Goal: Information Seeking & Learning: Learn about a topic

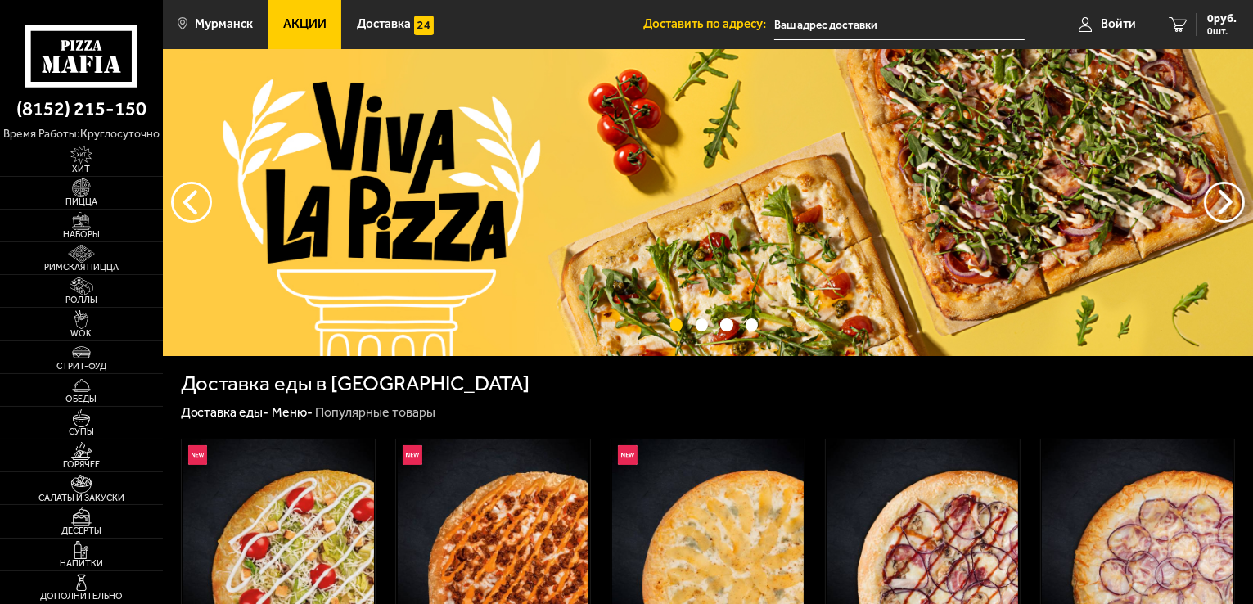
click at [301, 19] on span "Акции" at bounding box center [304, 24] width 43 height 12
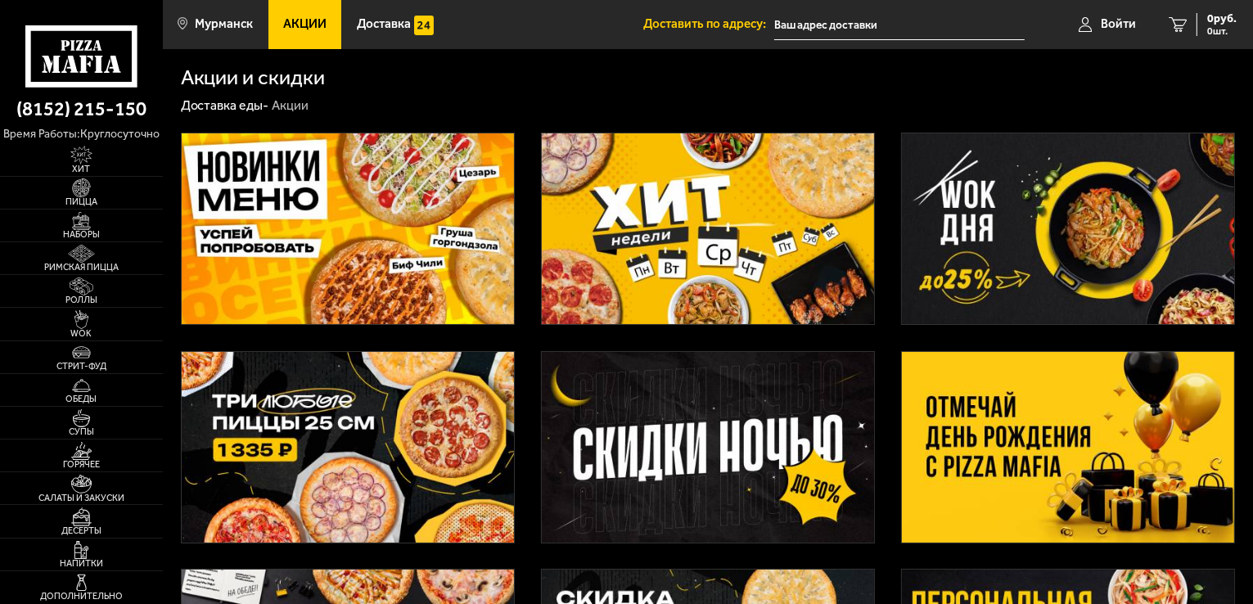
click at [1019, 447] on img at bounding box center [1068, 447] width 332 height 191
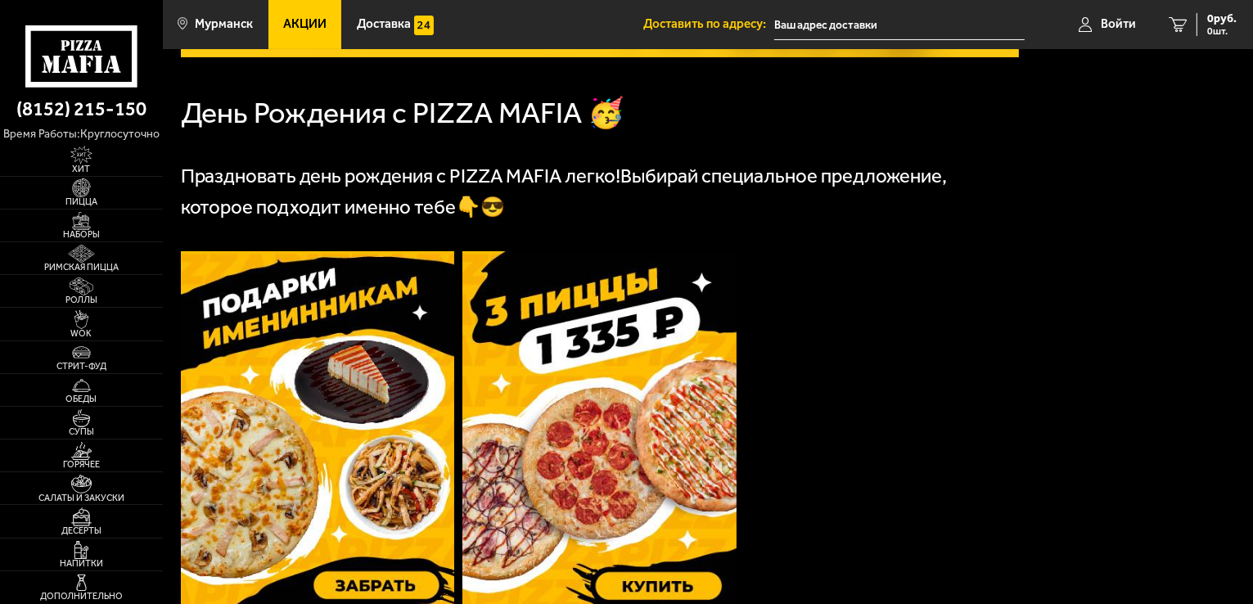
scroll to position [327, 0]
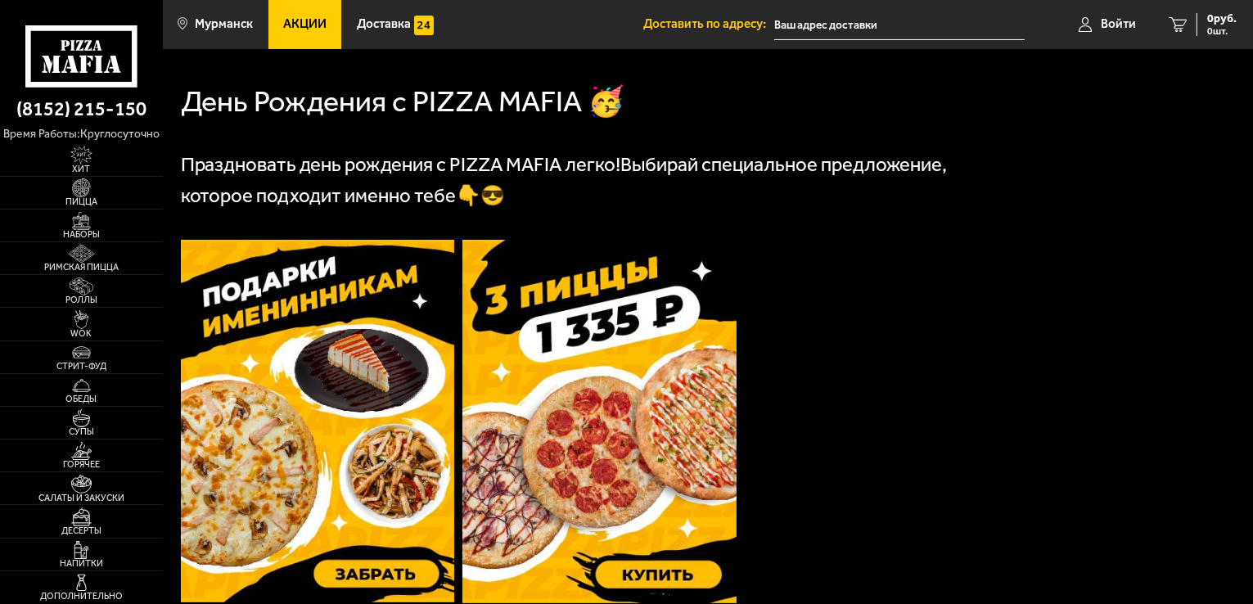
click at [303, 405] on img at bounding box center [318, 421] width 274 height 363
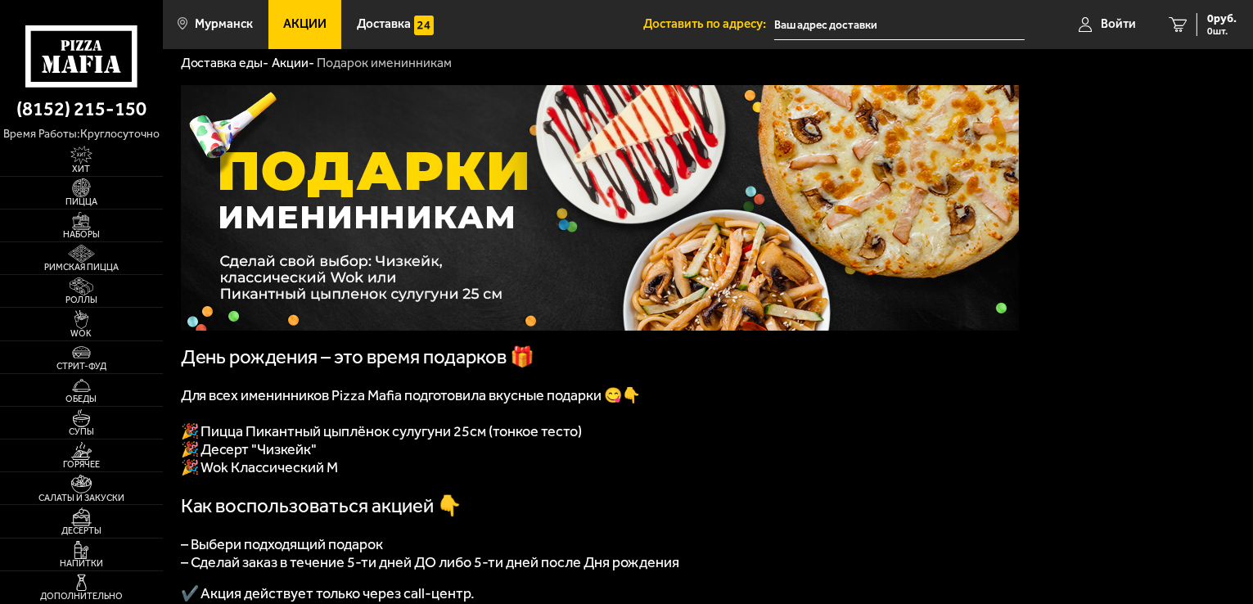
scroll to position [164, 0]
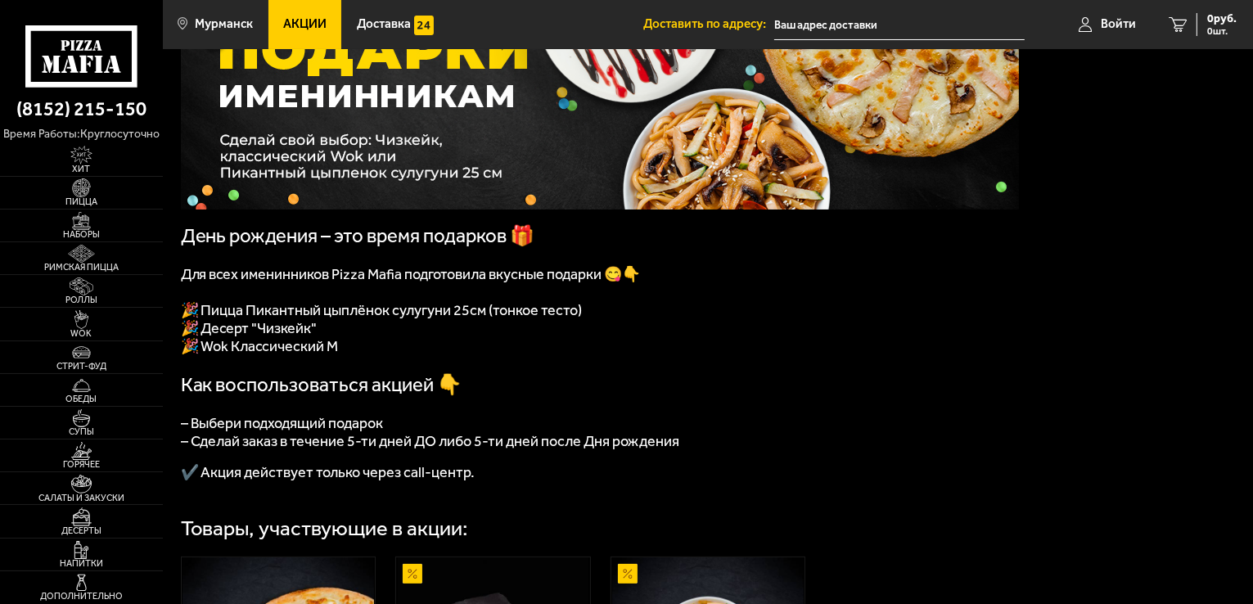
click at [1025, 316] on div "День рождения – это время подарков 🎁 Для всех именинников Pizza Mafia подготови…" at bounding box center [708, 443] width 1090 height 984
